Goal: Entertainment & Leisure: Consume media (video, audio)

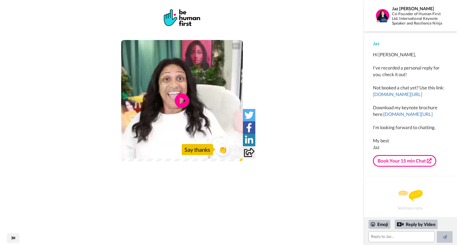
click at [179, 101] on icon "Play/Pause" at bounding box center [182, 101] width 15 height 26
click at [182, 101] on icon "Play/Pause" at bounding box center [182, 101] width 15 height 26
click at [122, 159] on div "0:31 / 0:31" at bounding box center [182, 153] width 122 height 12
click at [181, 98] on icon at bounding box center [182, 101] width 15 height 15
